Goal: Complete application form

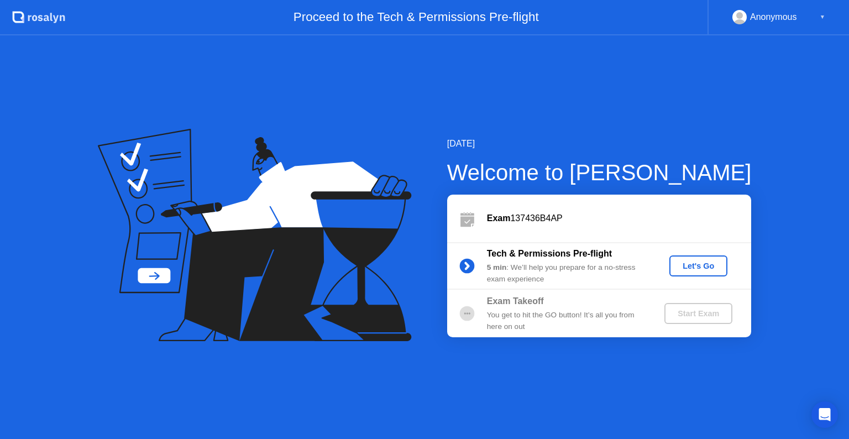
click at [691, 266] on div "Let's Go" at bounding box center [697, 265] width 49 height 9
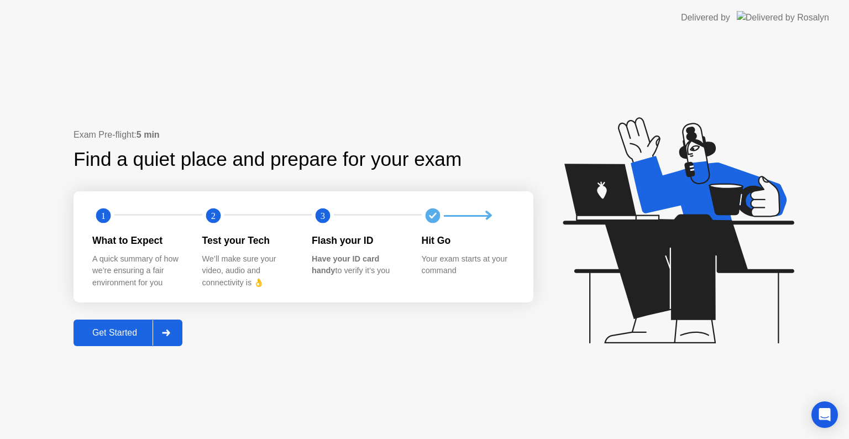
click at [168, 329] on icon at bounding box center [166, 332] width 8 height 7
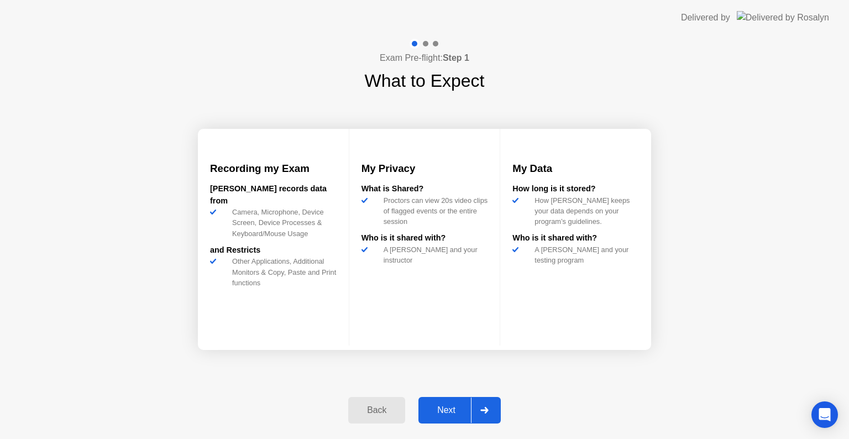
click at [486, 407] on icon at bounding box center [484, 410] width 8 height 7
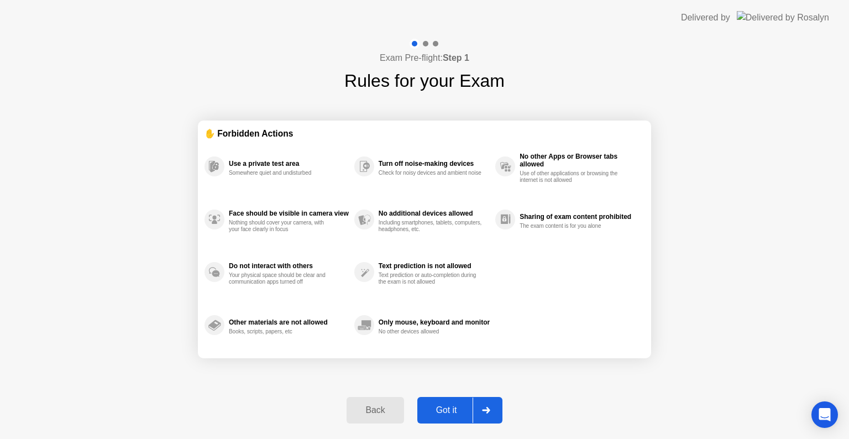
click at [486, 407] on icon at bounding box center [486, 410] width 8 height 7
select select "**********"
select select "*******"
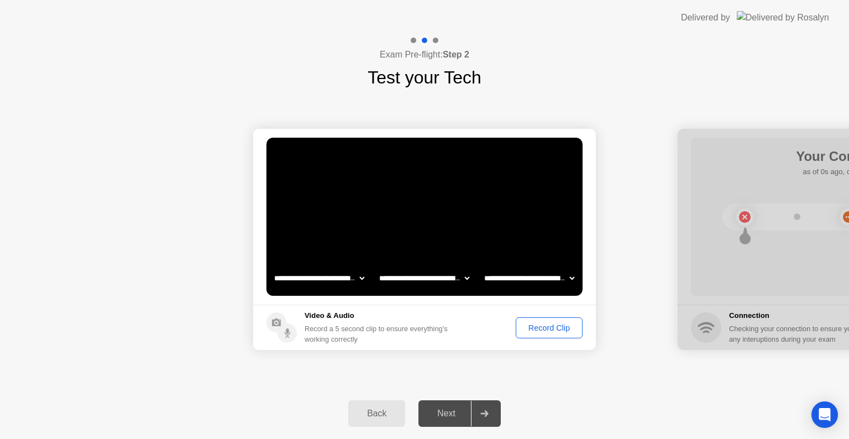
click at [544, 327] on div "Record Clip" at bounding box center [548, 327] width 59 height 9
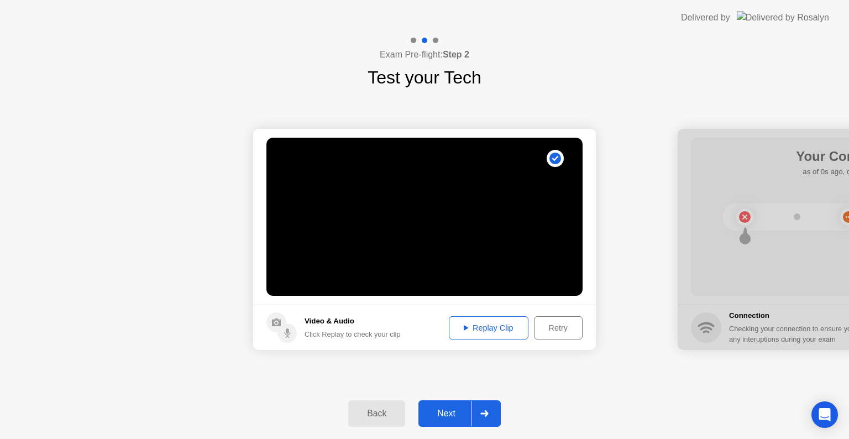
click at [480, 331] on div "Replay Clip" at bounding box center [488, 327] width 72 height 9
click at [489, 412] on div at bounding box center [484, 413] width 27 height 25
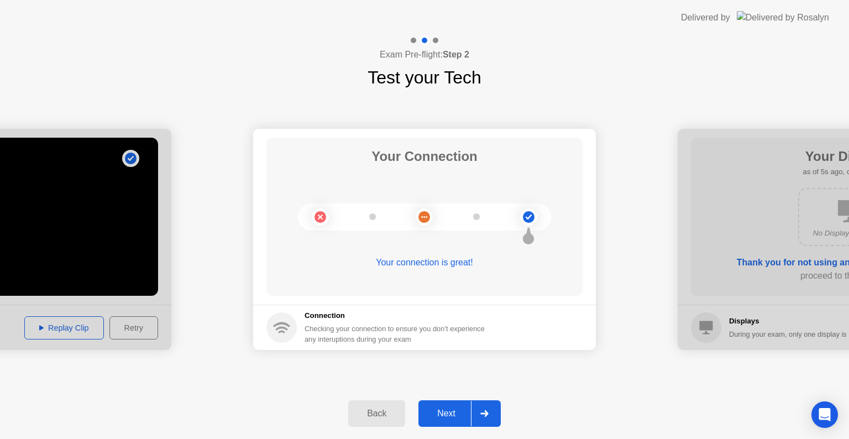
click at [488, 408] on div at bounding box center [484, 413] width 27 height 25
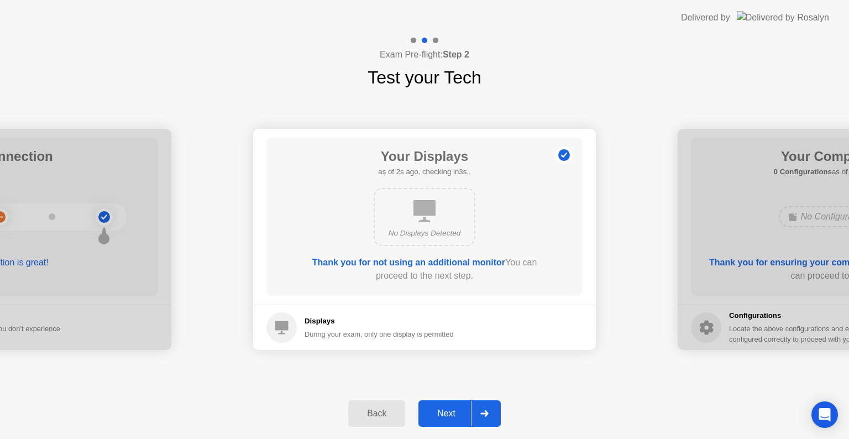
click at [486, 414] on icon at bounding box center [484, 413] width 8 height 7
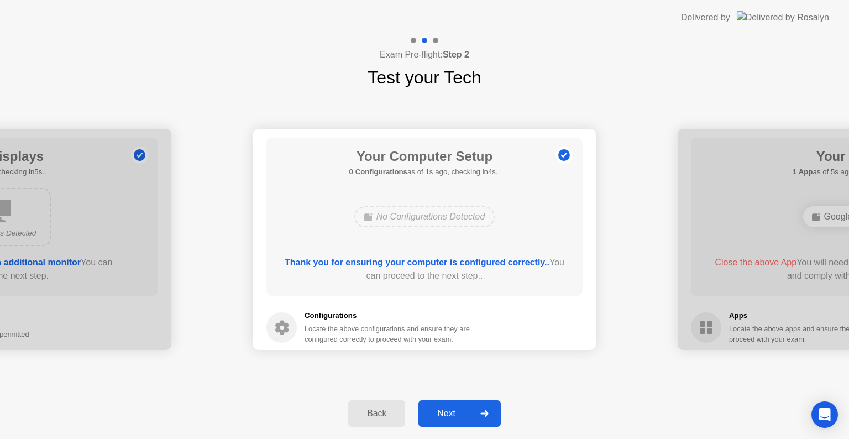
click at [486, 414] on icon at bounding box center [484, 413] width 8 height 7
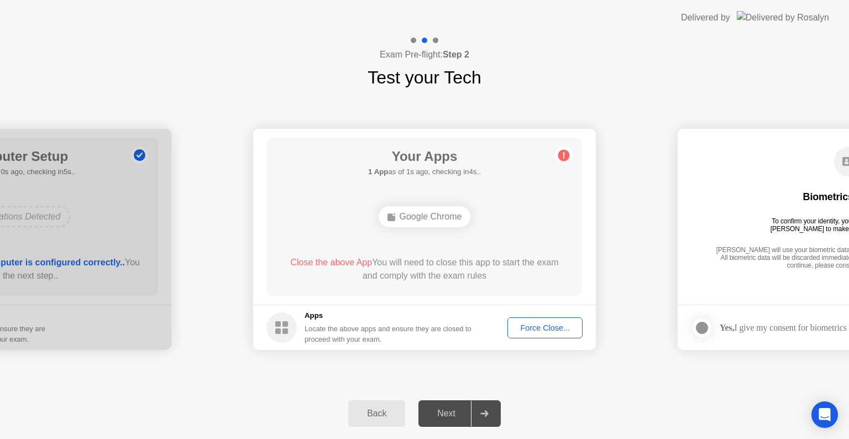
click at [526, 328] on div "Force Close..." at bounding box center [544, 327] width 67 height 9
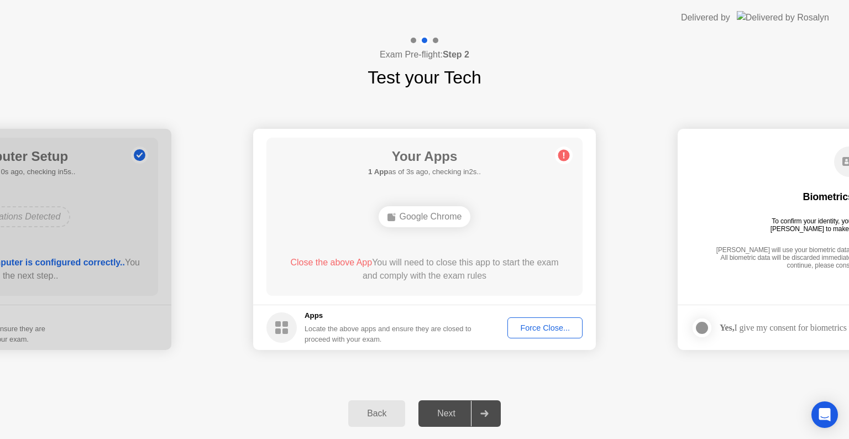
click at [533, 325] on div "Force Close..." at bounding box center [544, 327] width 67 height 9
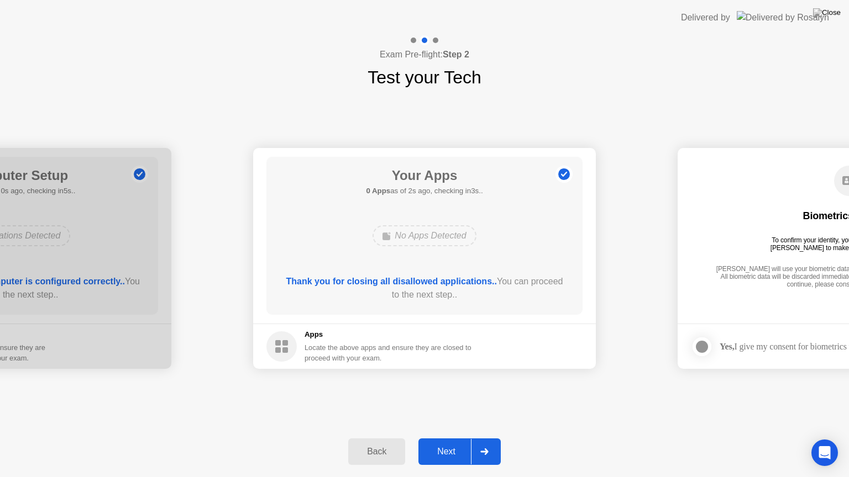
click at [484, 438] on icon at bounding box center [484, 452] width 8 height 7
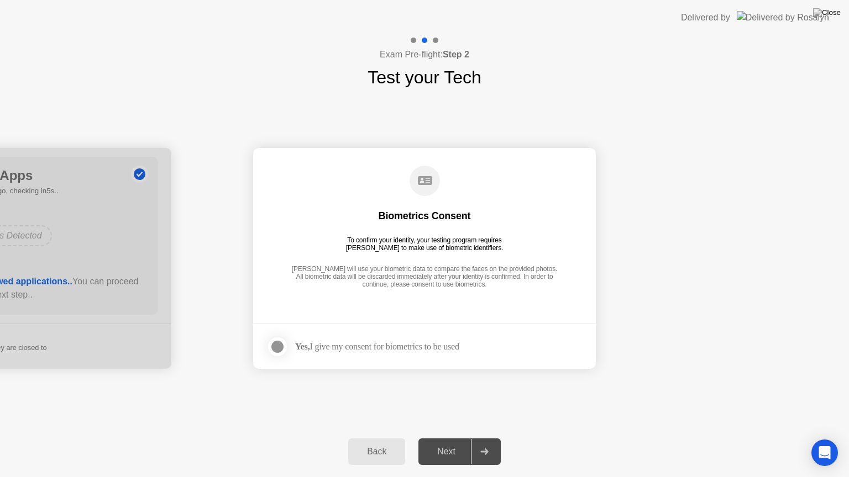
click at [272, 345] on div at bounding box center [277, 346] width 13 height 13
click at [484, 438] on icon at bounding box center [484, 452] width 8 height 7
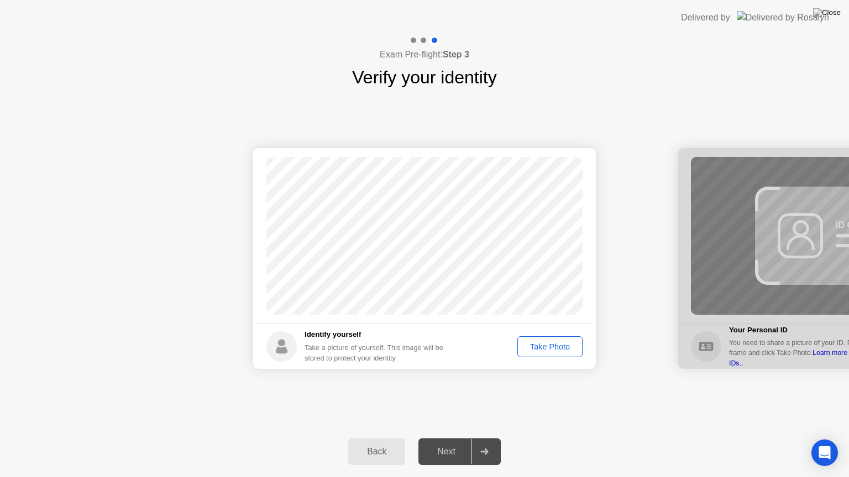
click at [549, 346] on div "Take Photo" at bounding box center [549, 347] width 57 height 9
click at [490, 438] on div at bounding box center [484, 451] width 27 height 25
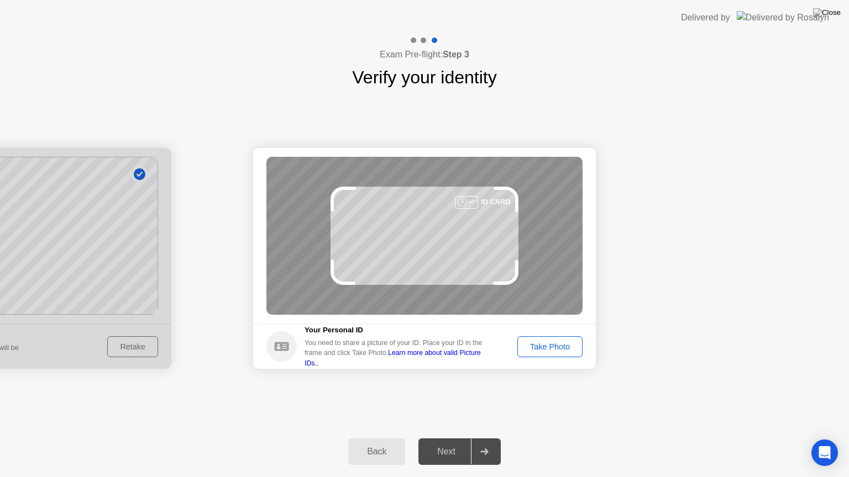
click at [558, 349] on div "Take Photo" at bounding box center [549, 347] width 57 height 9
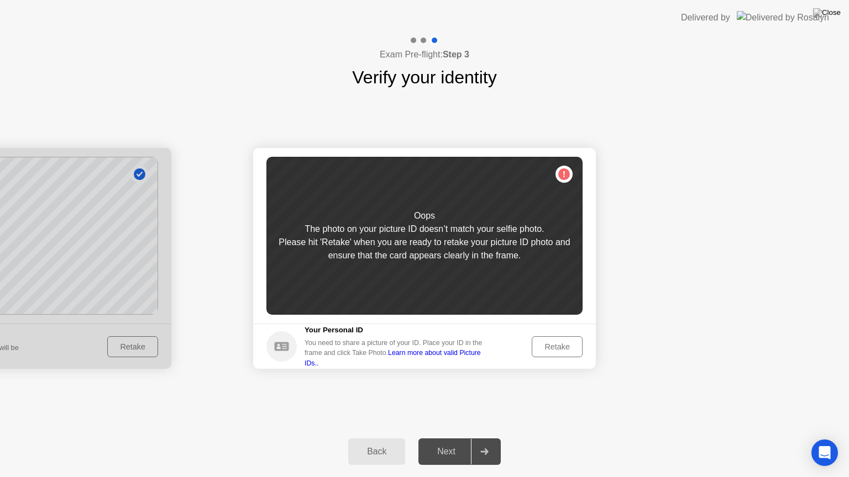
click at [558, 349] on div "Retake" at bounding box center [556, 347] width 43 height 9
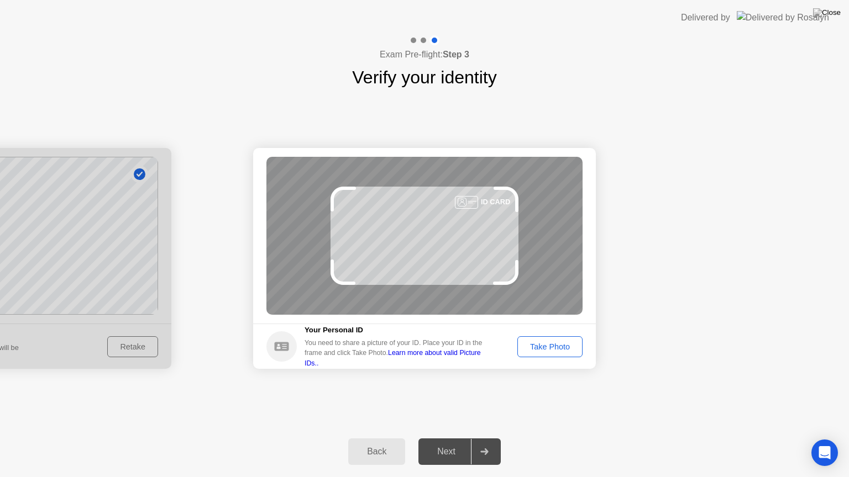
click at [558, 349] on div "Take Photo" at bounding box center [549, 347] width 57 height 9
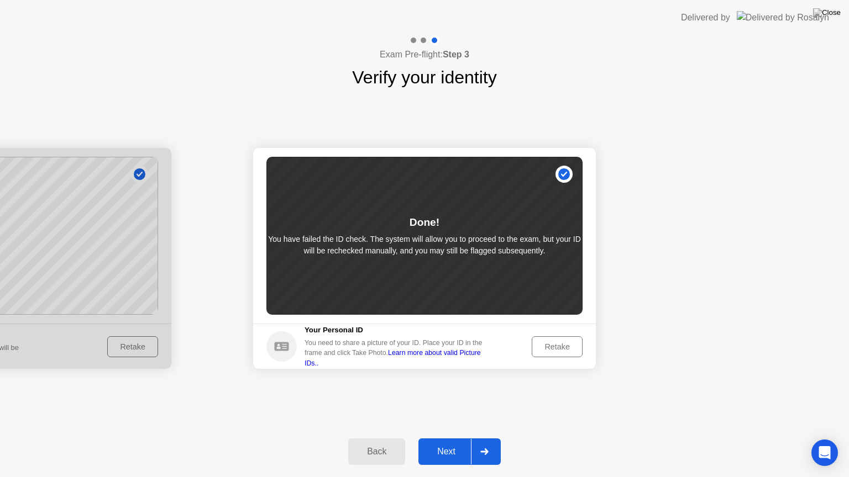
click at [564, 343] on div "Retake" at bounding box center [556, 347] width 43 height 9
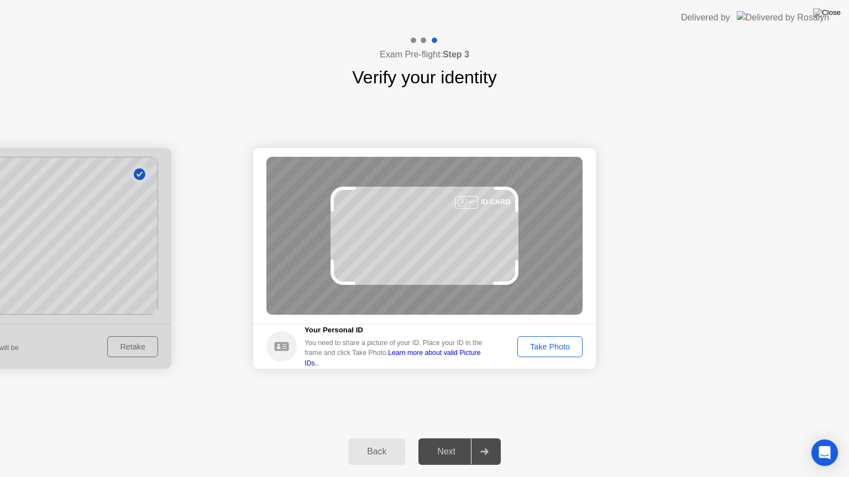
click at [561, 351] on div "Take Photo" at bounding box center [549, 347] width 57 height 9
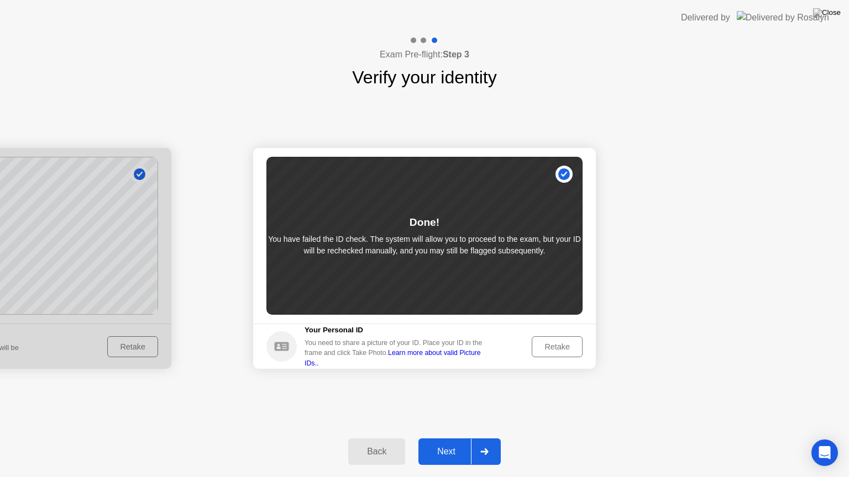
click at [564, 343] on div "Retake" at bounding box center [556, 347] width 43 height 9
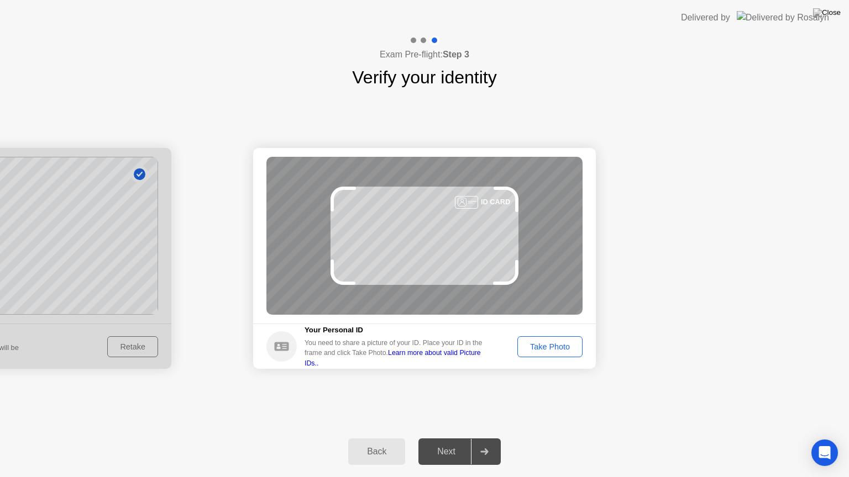
click at [564, 343] on div "Take Photo" at bounding box center [549, 347] width 57 height 9
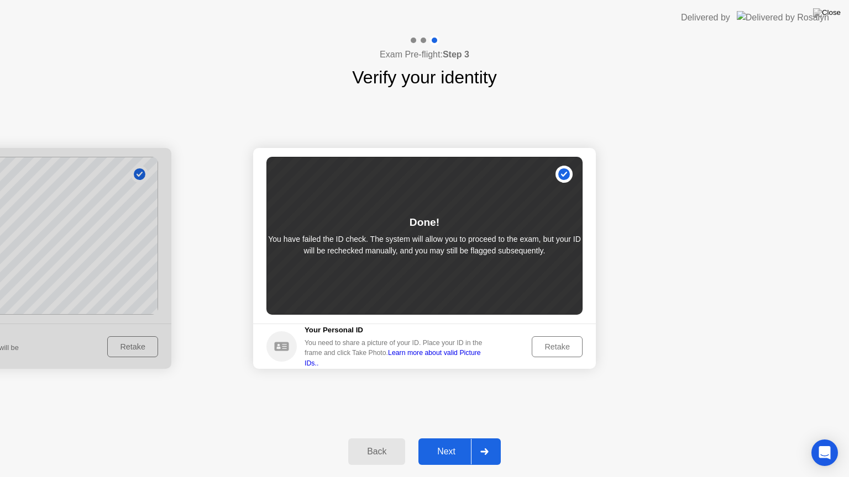
click at [489, 438] on div at bounding box center [484, 451] width 27 height 25
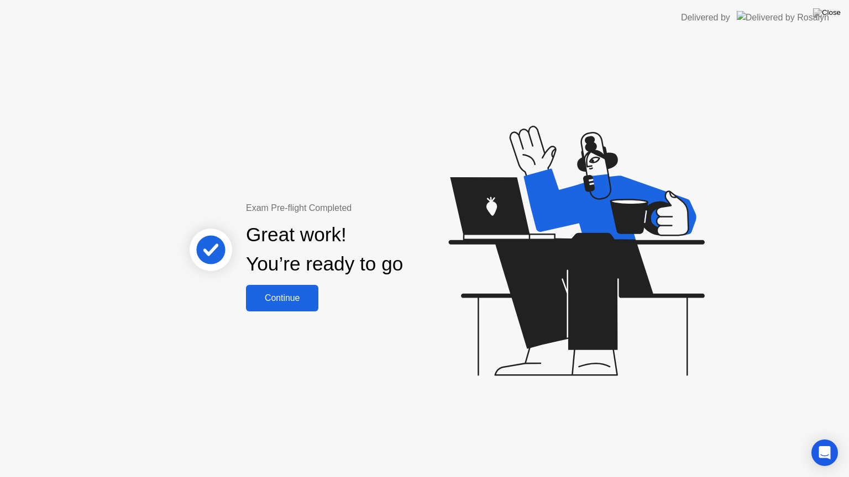
click at [288, 293] on div "Continue" at bounding box center [282, 298] width 66 height 10
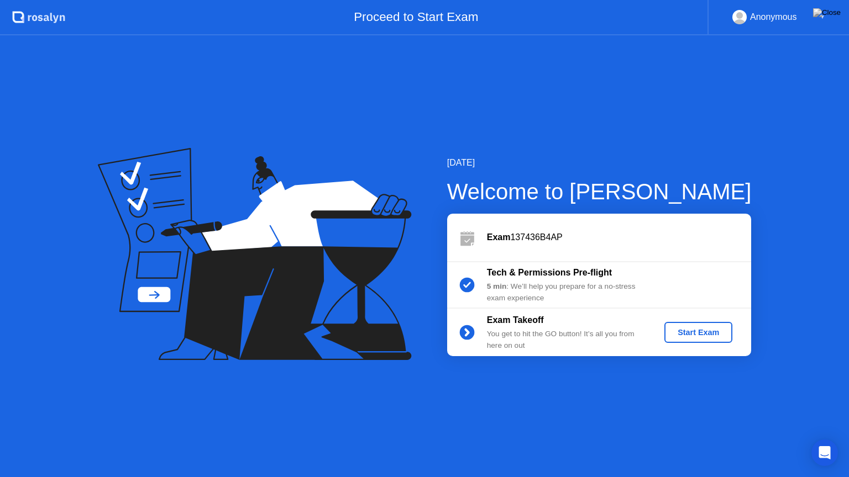
click at [702, 334] on div "Start Exam" at bounding box center [697, 332] width 59 height 9
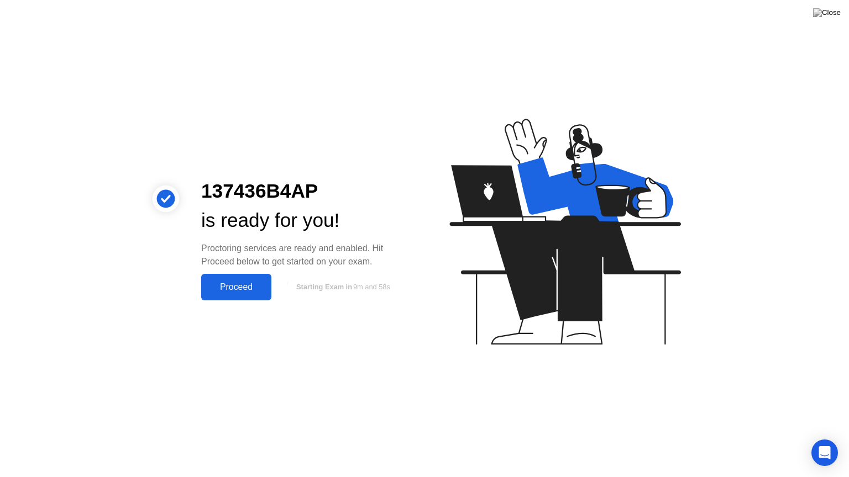
click at [233, 290] on div "Proceed" at bounding box center [236, 287] width 64 height 10
